Goal: Information Seeking & Learning: Learn about a topic

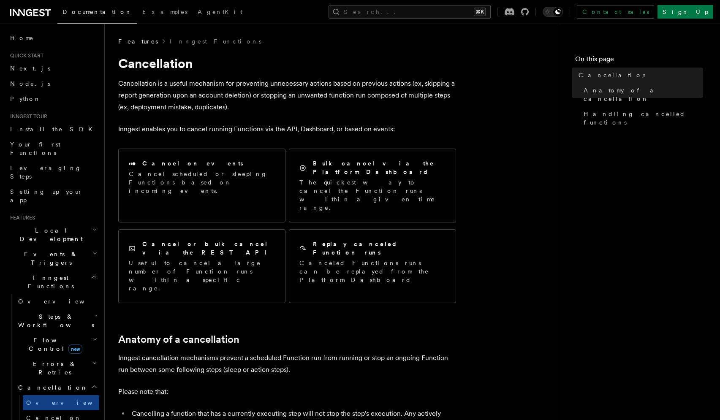
scroll to position [70, 0]
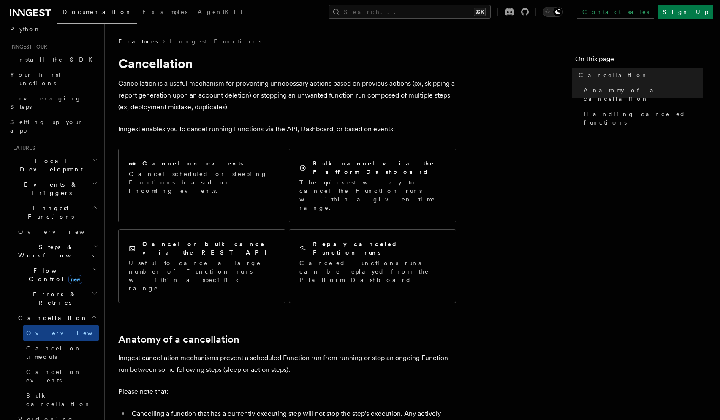
click at [664, 248] on nav "On this page Cancellation Anatomy of a cancellation Handling cancelled functions" at bounding box center [639, 222] width 162 height 397
click at [49, 314] on span "Cancellation" at bounding box center [51, 318] width 73 height 8
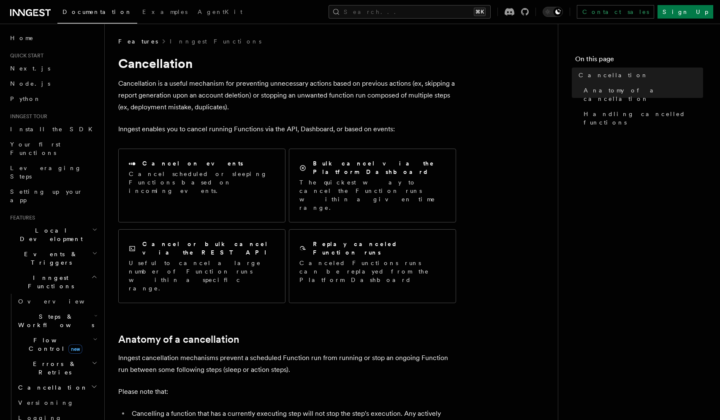
scroll to position [70, 0]
